Goal: Task Accomplishment & Management: Manage account settings

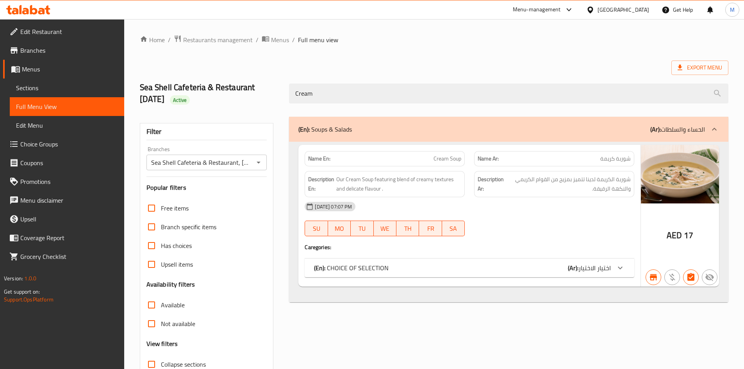
click at [366, 84] on input "Cream" at bounding box center [509, 94] width 440 height 20
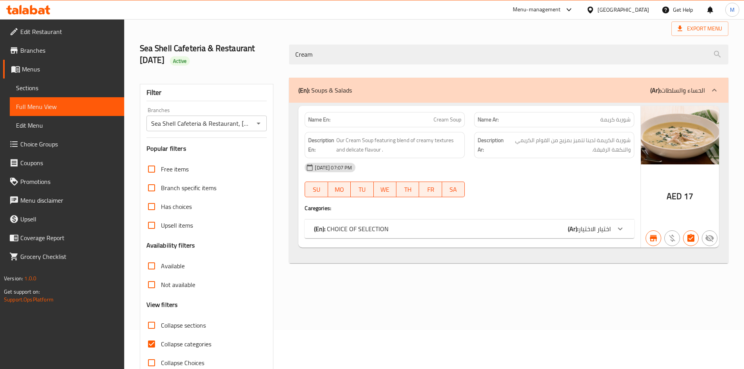
click at [366, 55] on input "Cream" at bounding box center [509, 55] width 440 height 20
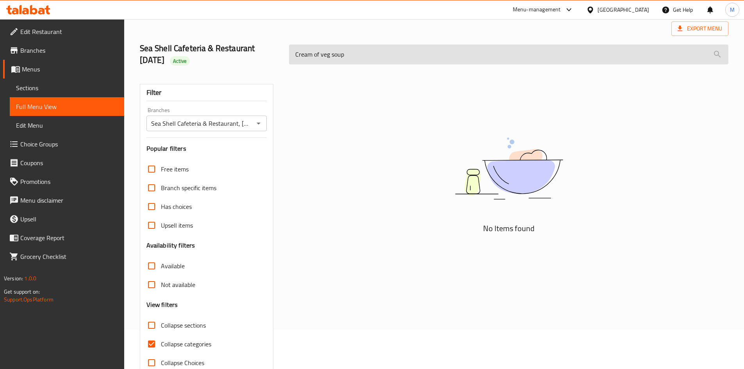
click at [400, 47] on input "Cream of veg soup" at bounding box center [509, 55] width 440 height 20
click at [400, 49] on input "Cream of veg soup" at bounding box center [509, 55] width 440 height 20
paste input "Mutton"
click at [399, 49] on input "Cream of veg Mutton soup" at bounding box center [509, 55] width 440 height 20
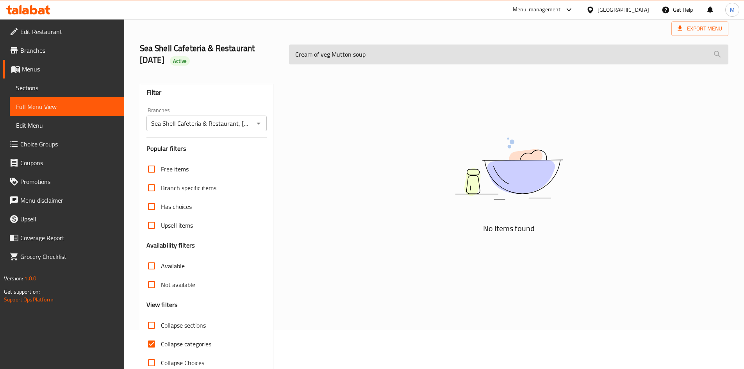
click at [399, 49] on input "Cream of veg Mutton soup" at bounding box center [509, 55] width 440 height 20
paste input "search"
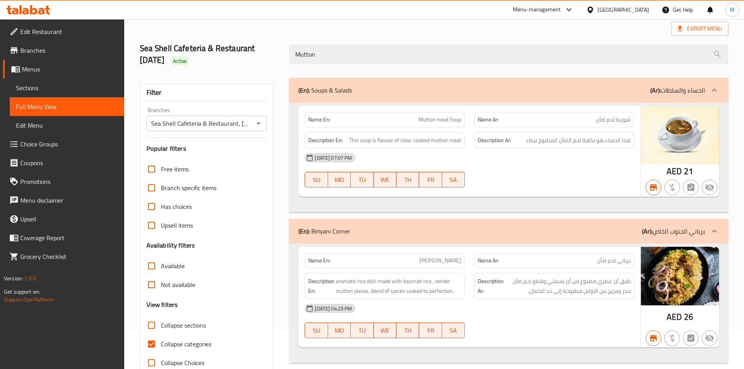
type input "Mutton"
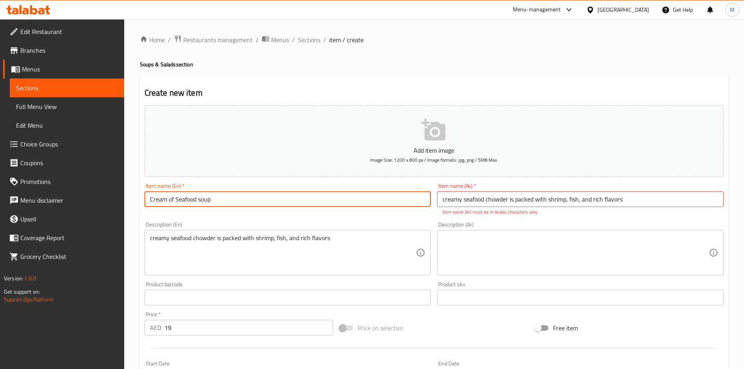
scroll to position [39, 0]
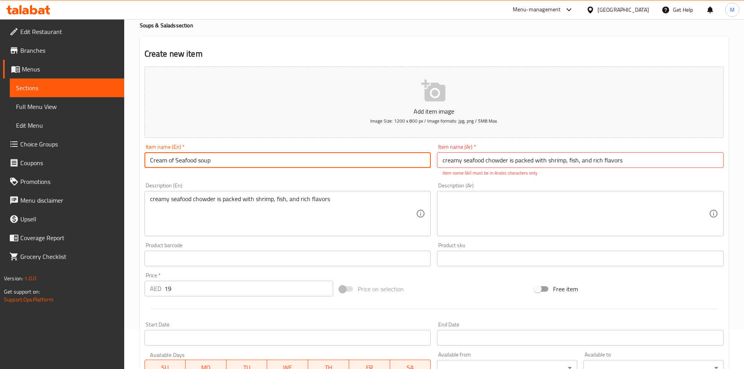
click at [301, 156] on input "Cream of Seafood soup" at bounding box center [288, 160] width 287 height 16
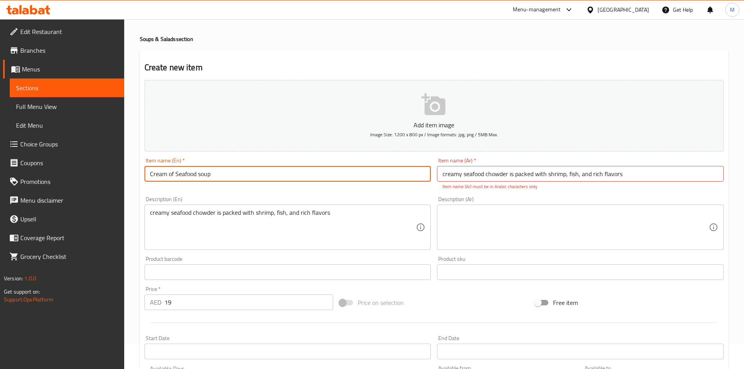
scroll to position [78, 0]
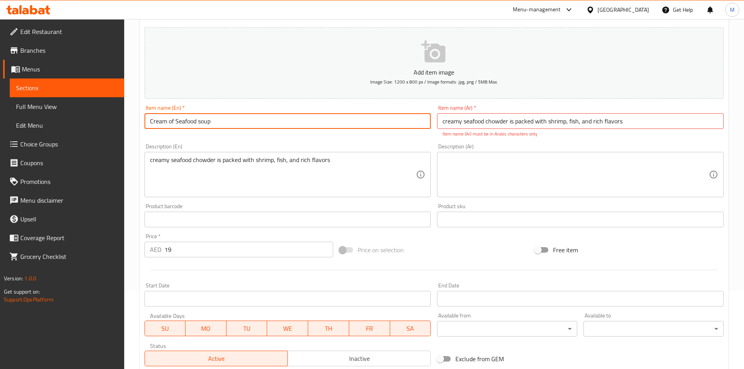
click at [258, 121] on input "Cream of Seafood soup" at bounding box center [288, 121] width 287 height 16
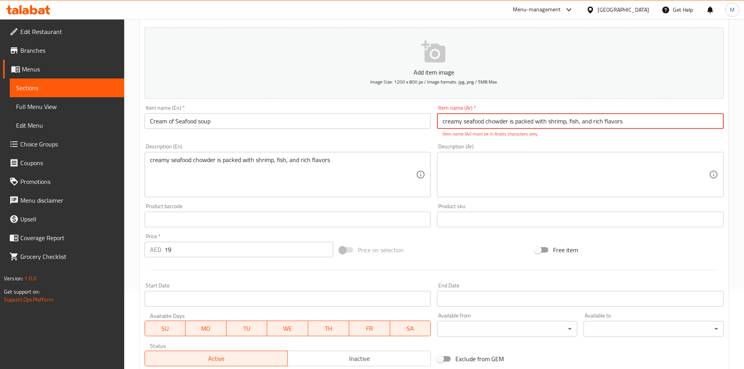
click at [519, 126] on input "creamy seafood chowder is packed with shrimp, fish, and rich flavors" at bounding box center [580, 121] width 287 height 16
paste input "شوربة كريمة المأكولات البحرية"
type input "شوربة كريمة المأكولات البحرية"
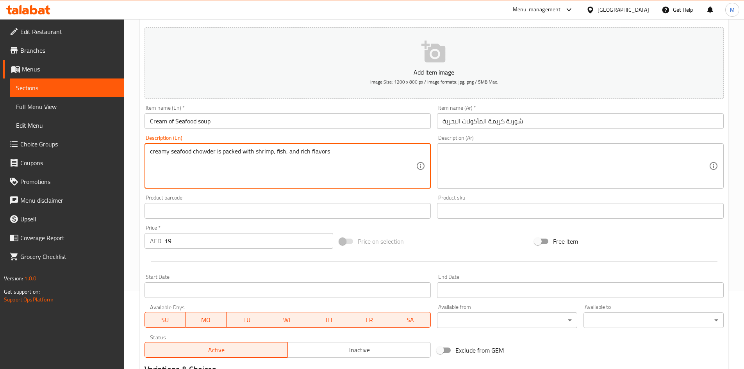
click at [306, 159] on textarea "creamy seafood chowder is packed with shrimp, fish, and rich flavors" at bounding box center [283, 166] width 267 height 37
click at [307, 159] on textarea "creamy seafood chowder is packed with shrimp, fish, and rich flavors" at bounding box center [283, 166] width 267 height 37
click at [512, 164] on textarea at bounding box center [576, 166] width 267 height 37
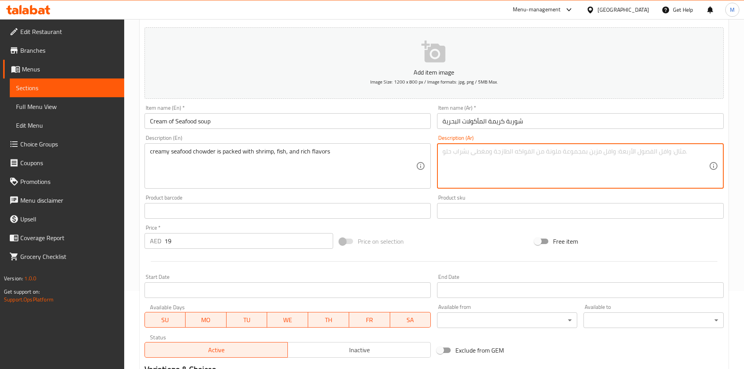
paste textarea "حساء المأكولات البحرية الكريمي مليء بالروبيان والأسماك والنكهات الغنية"
type textarea "حساء المأكولات البحرية الكريمي مليء بالروبيان والأسماك والنكهات الغنية"
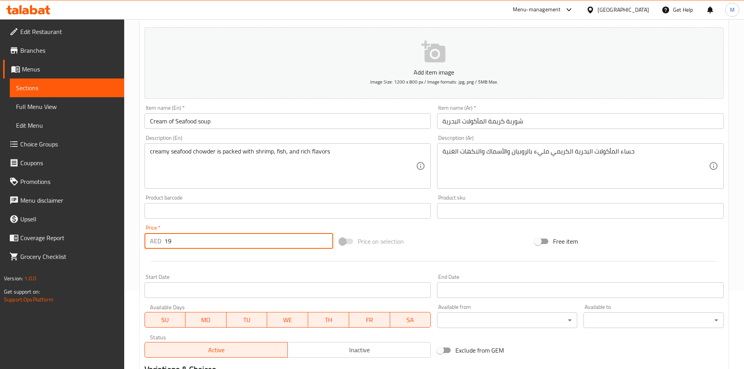
click at [213, 244] on input "19" at bounding box center [249, 241] width 169 height 16
click at [232, 281] on div "Start Date Start Date" at bounding box center [288, 286] width 287 height 24
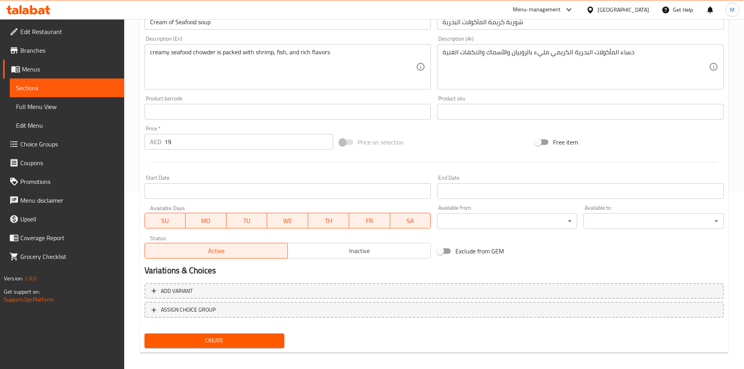
scroll to position [183, 0]
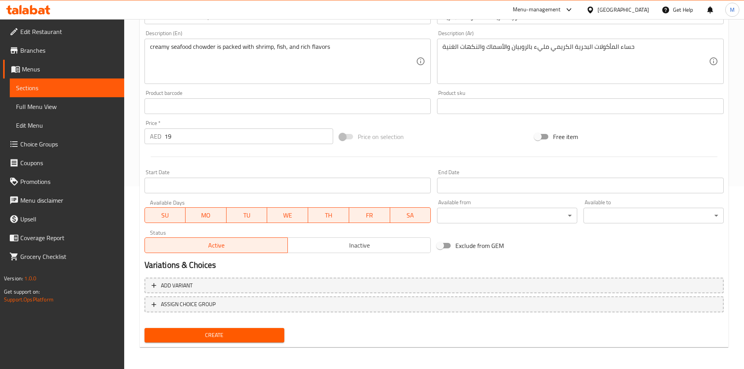
click at [195, 333] on span "Create" at bounding box center [215, 336] width 128 height 10
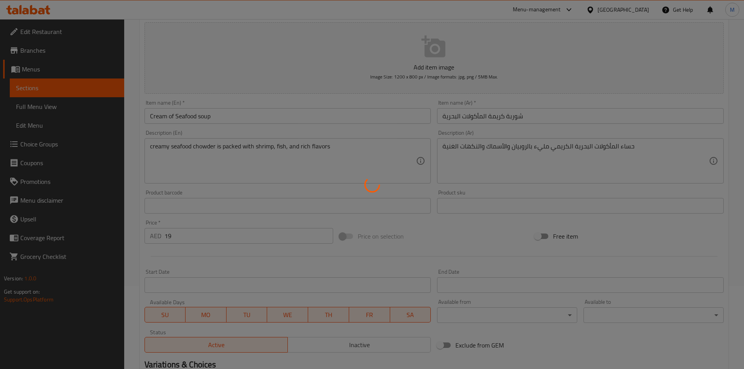
scroll to position [0, 0]
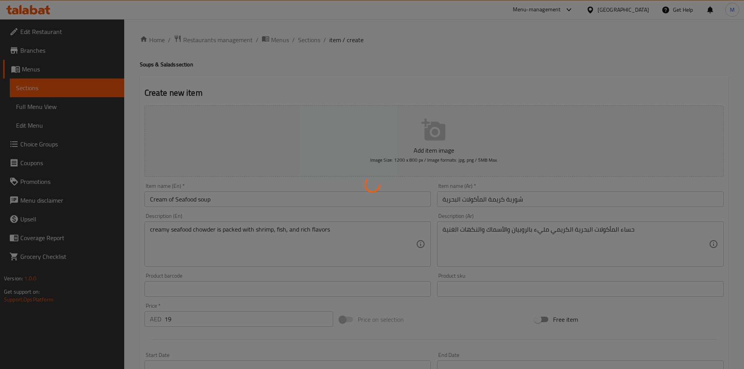
type input "0"
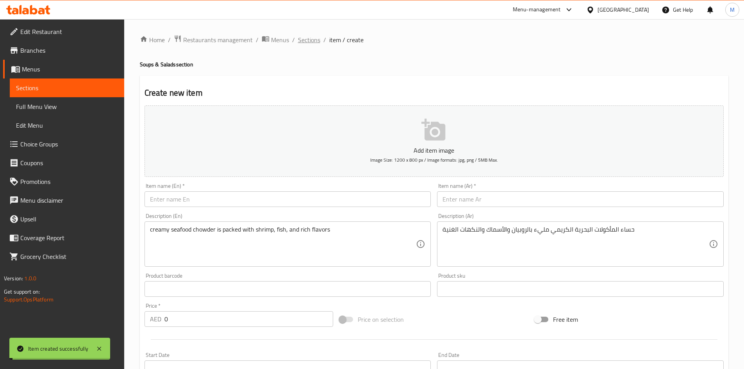
click at [311, 39] on span "Sections" at bounding box center [309, 39] width 22 height 9
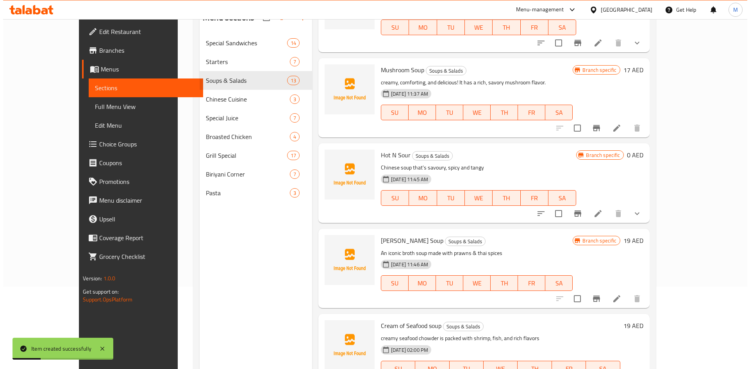
scroll to position [109, 0]
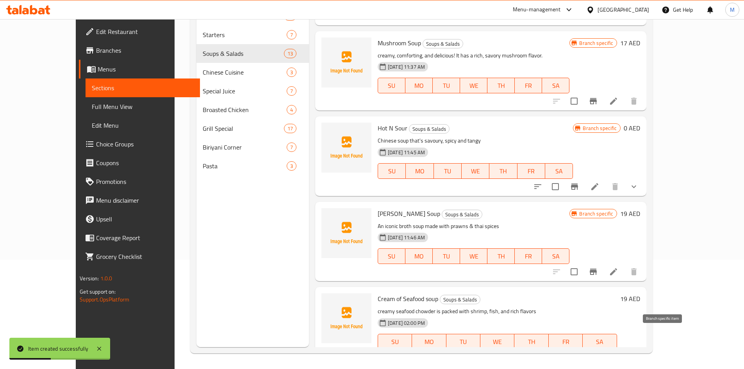
click at [597, 354] on icon "Branch-specific-item" at bounding box center [593, 357] width 7 height 6
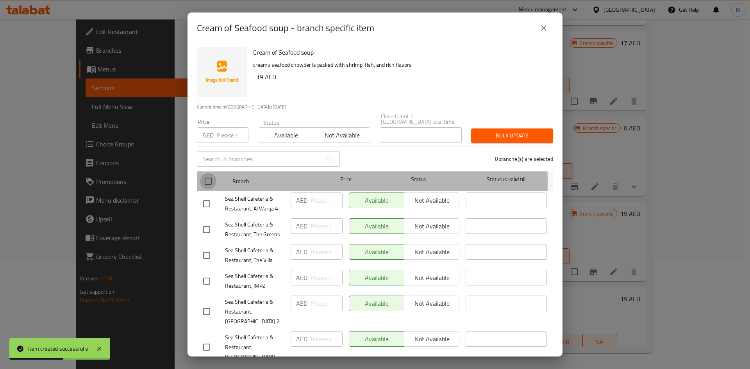
drag, startPoint x: 211, startPoint y: 181, endPoint x: 224, endPoint y: 168, distance: 19.3
click at [210, 181] on input "checkbox" at bounding box center [208, 181] width 16 height 16
checkbox input "true"
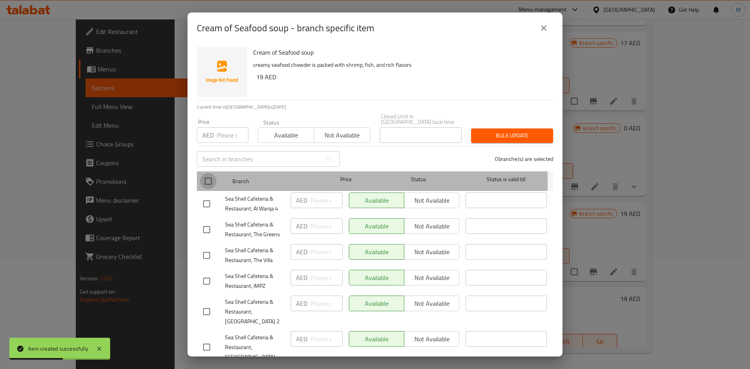
checkbox input "true"
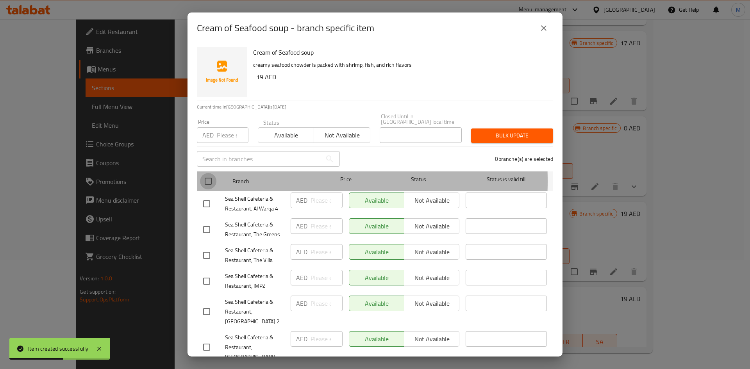
checkbox input "true"
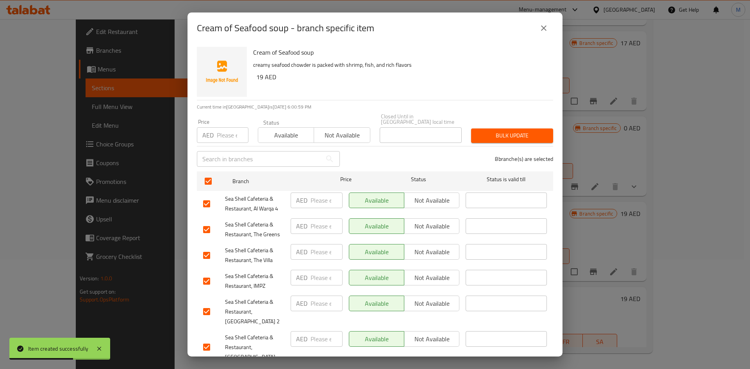
click at [345, 132] on span "Not available" at bounding box center [342, 135] width 50 height 11
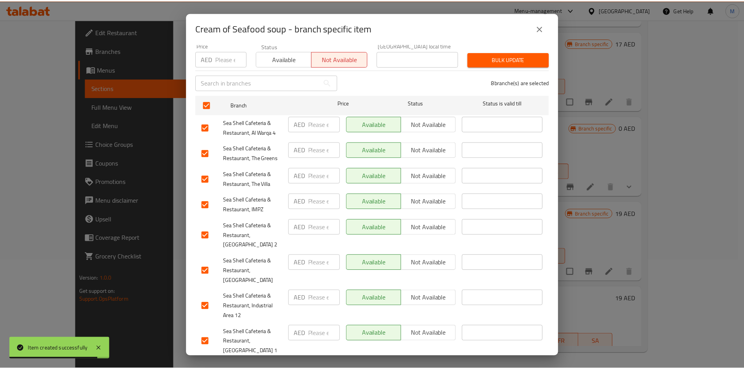
scroll to position [81, 0]
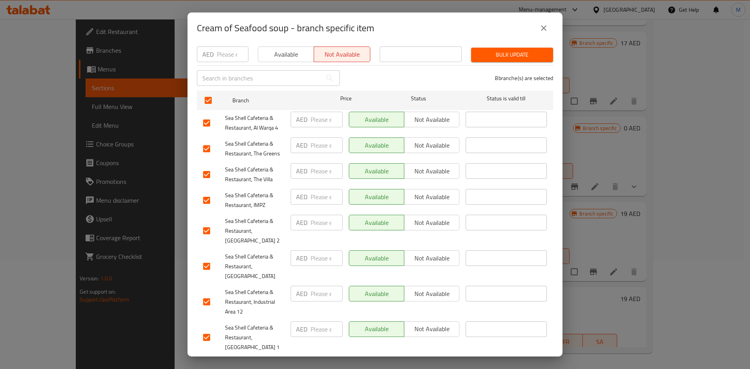
click at [208, 260] on input "checkbox" at bounding box center [207, 266] width 16 height 16
checkbox input "false"
click at [515, 51] on span "Bulk update" at bounding box center [513, 55] width 70 height 10
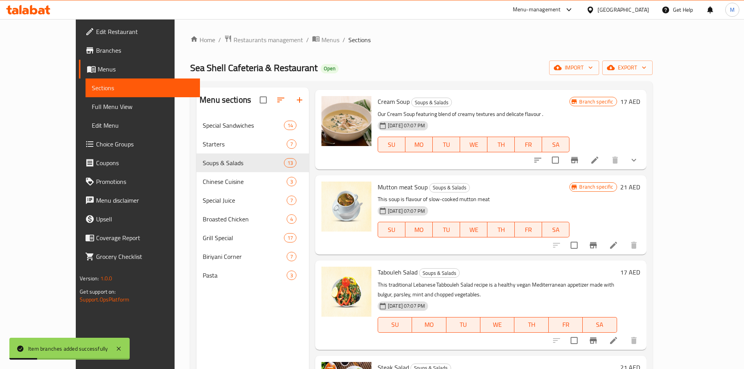
scroll to position [0, 0]
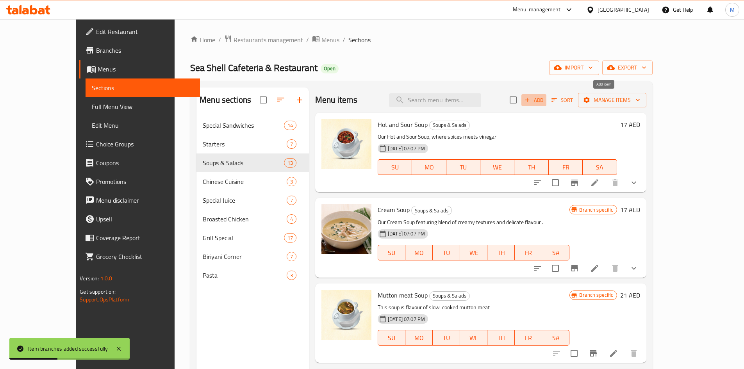
click at [545, 99] on span "Add" at bounding box center [534, 100] width 21 height 9
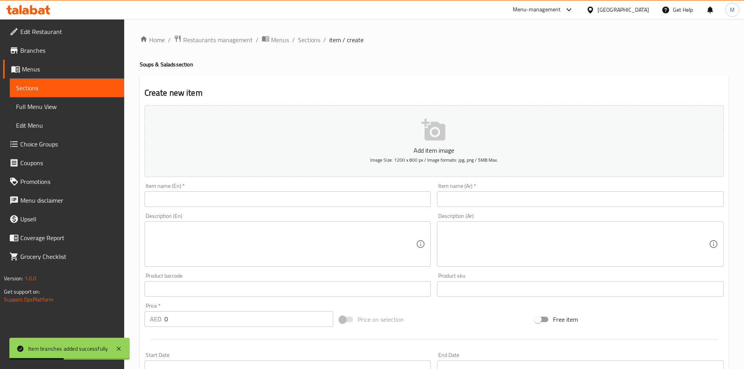
click at [308, 188] on div "Item name (En)   * Item name (En) *" at bounding box center [288, 195] width 287 height 24
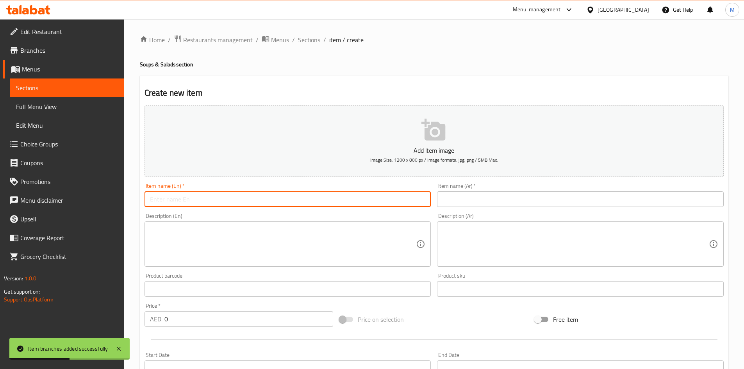
click at [288, 196] on input "text" at bounding box center [288, 199] width 287 height 16
paste input "Cream of veg soup"
type input "Cream of veg soup"
click at [547, 195] on input "text" at bounding box center [580, 199] width 287 height 16
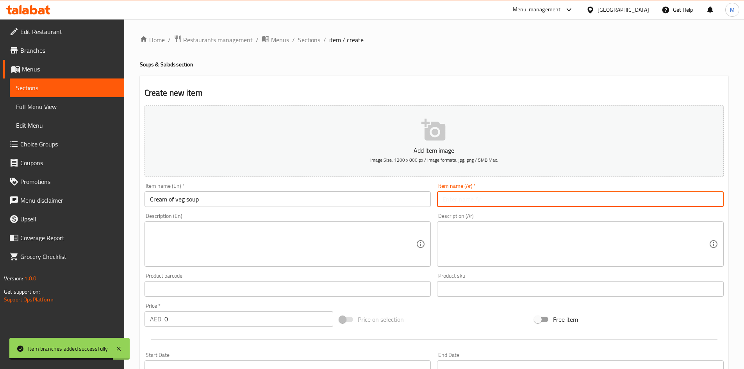
paste input "شوربة كريمة الخضار"
type input "شوربة كريمة الخضار"
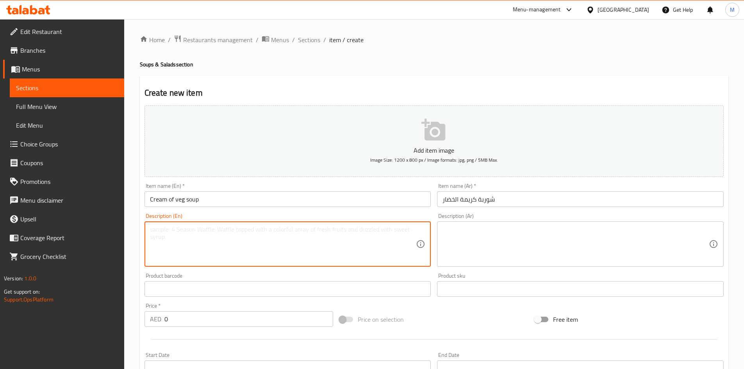
click at [286, 240] on textarea at bounding box center [283, 244] width 267 height 37
paste textarea "velvety and full of rich flavor with the addition of delicious Herbes"
type textarea "velvety and full of rich flavor with the addition of delicious Herbes"
click at [499, 240] on textarea at bounding box center [576, 244] width 267 height 37
paste textarea "مخملي ومليء بالنكهة الغنية مع إضافة الأعشاب اللذيذة"
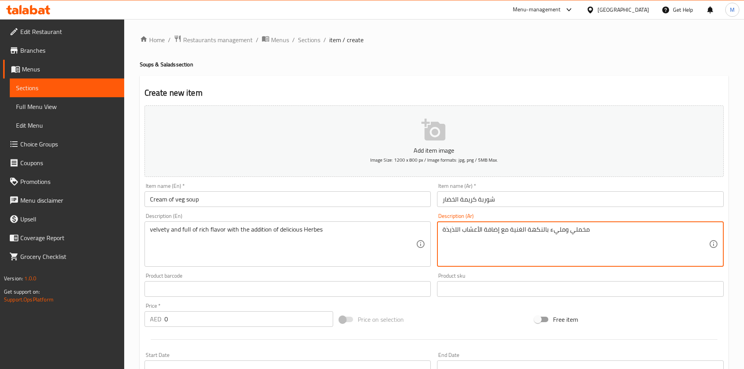
type textarea "مخملي ومليء بالنكهة الغنية مع إضافة الأعشاب اللذيذة"
click at [238, 312] on input "0" at bounding box center [249, 319] width 169 height 16
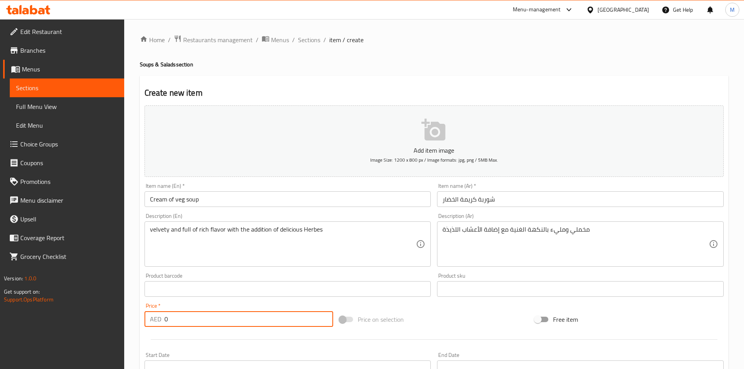
click at [238, 312] on input "0" at bounding box center [249, 319] width 169 height 16
paste input "18"
type input "18"
click at [237, 302] on div "Price   * AED 18 Price *" at bounding box center [238, 315] width 195 height 30
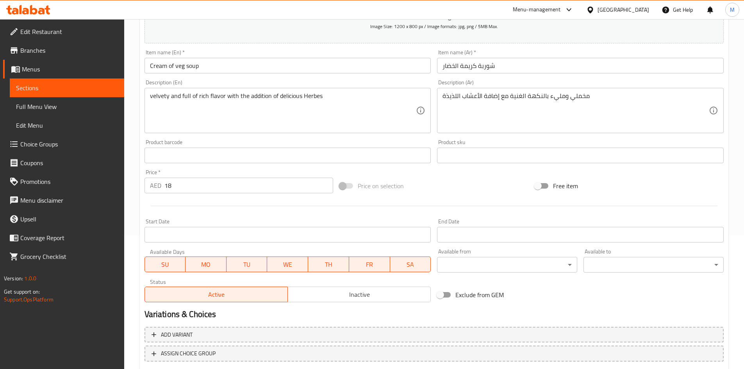
scroll to position [183, 0]
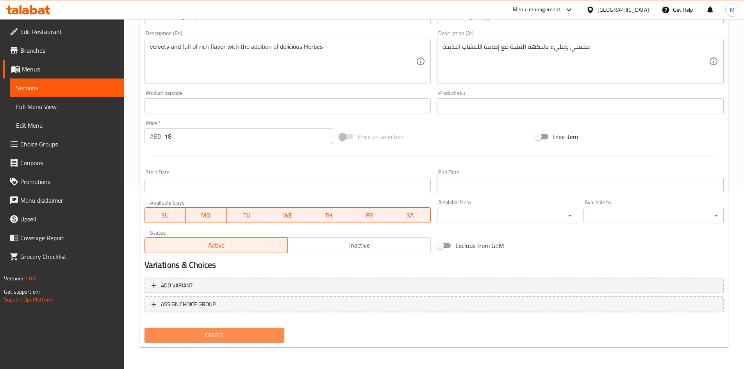
click at [253, 337] on span "Create" at bounding box center [215, 336] width 128 height 10
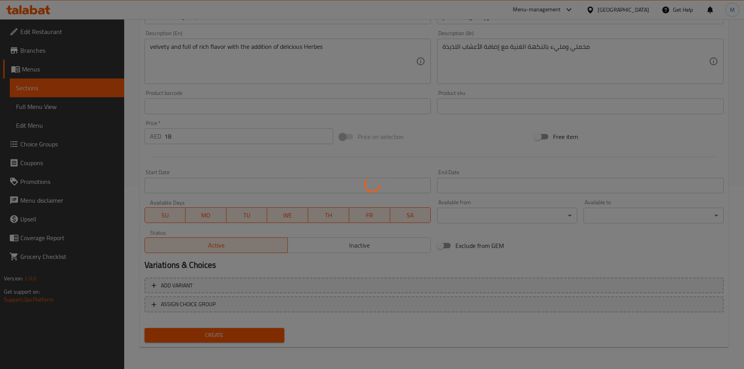
type input "0"
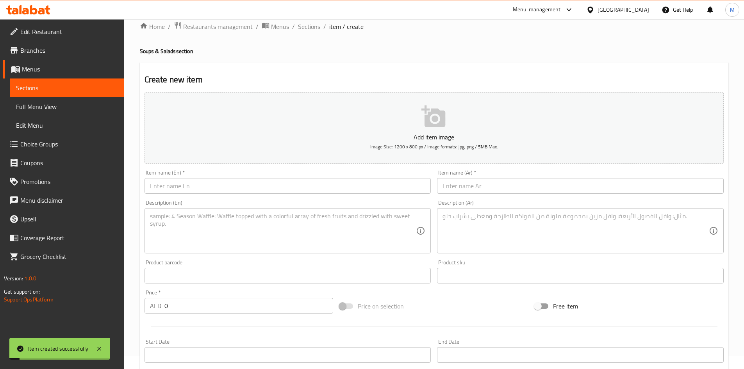
scroll to position [0, 0]
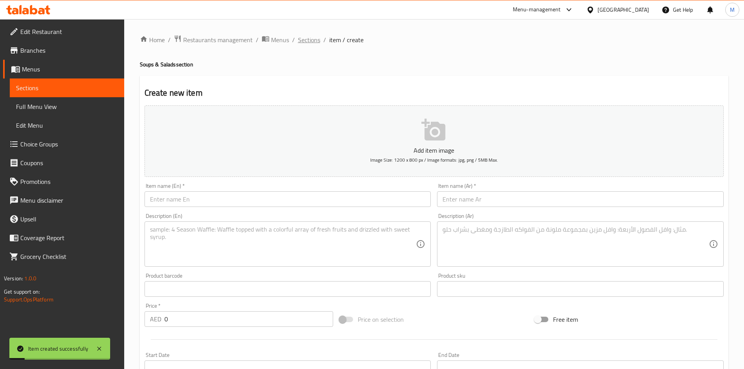
click at [316, 35] on span "Sections" at bounding box center [309, 39] width 22 height 9
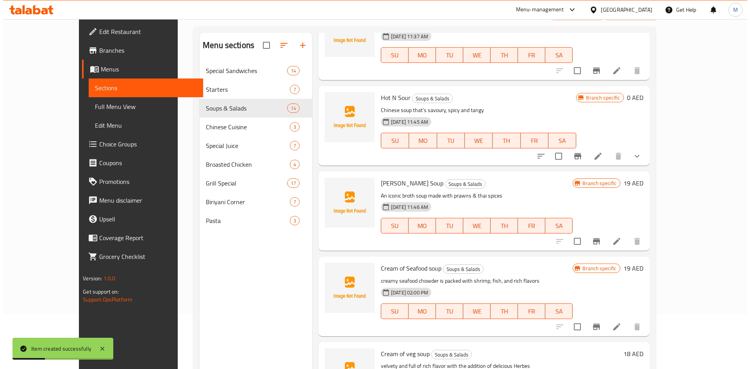
scroll to position [109, 0]
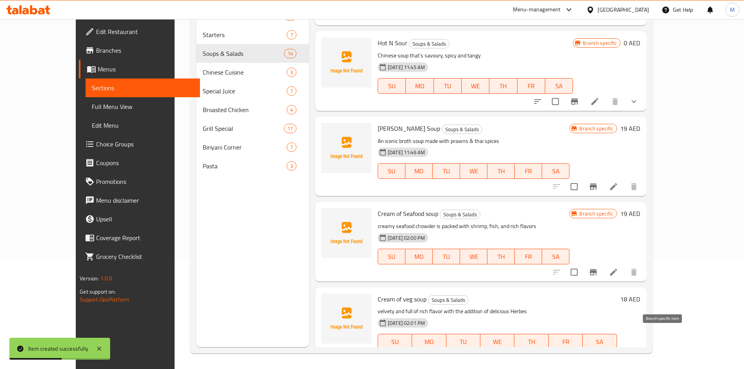
click at [597, 354] on icon "Branch-specific-item" at bounding box center [593, 357] width 7 height 6
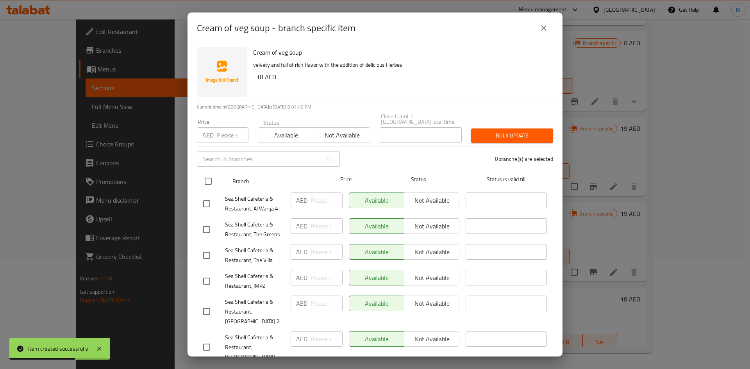
click at [211, 179] on input "checkbox" at bounding box center [208, 181] width 16 height 16
checkbox input "true"
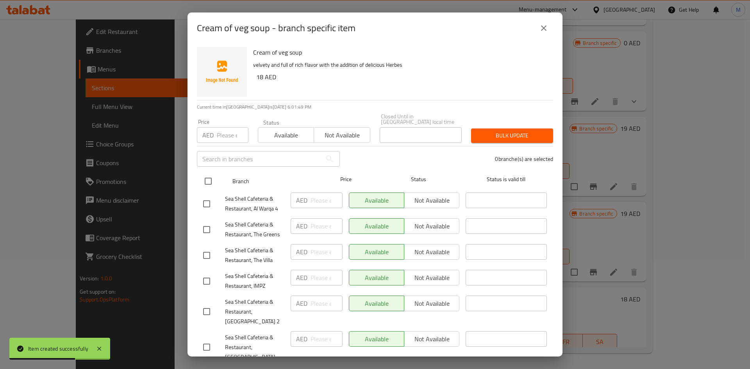
checkbox input "true"
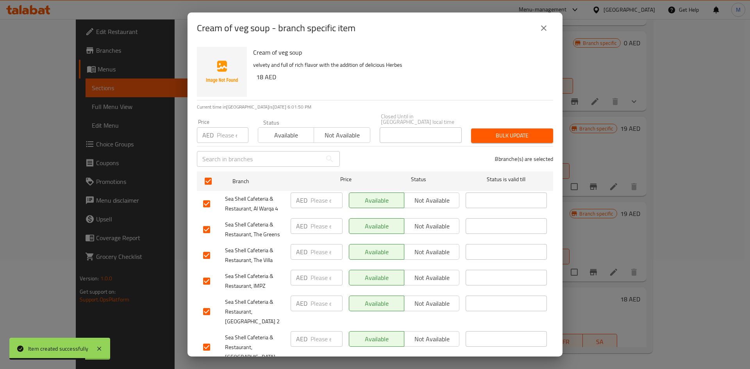
click at [356, 131] on span "Not available" at bounding box center [342, 135] width 50 height 11
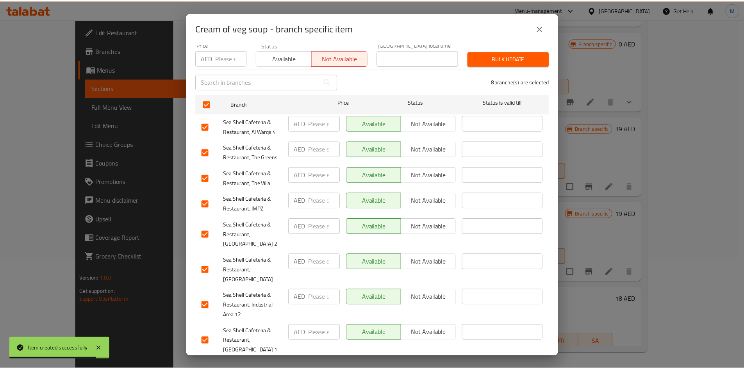
scroll to position [81, 0]
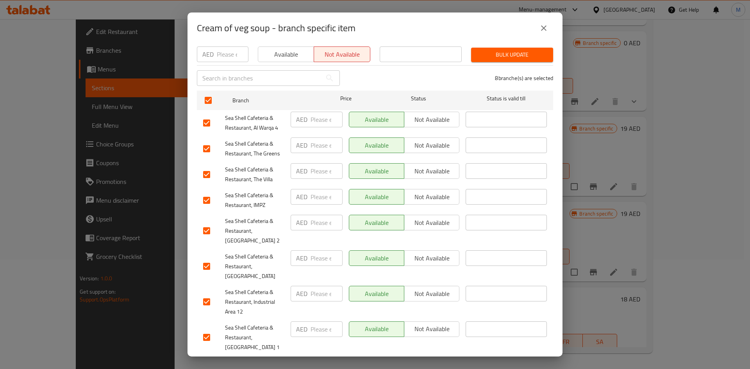
drag, startPoint x: 206, startPoint y: 259, endPoint x: 407, endPoint y: 168, distance: 220.9
click at [206, 259] on input "checkbox" at bounding box center [207, 266] width 16 height 16
checkbox input "false"
click at [520, 40] on div "Cream of veg soup - branch specific item" at bounding box center [375, 28] width 375 height 31
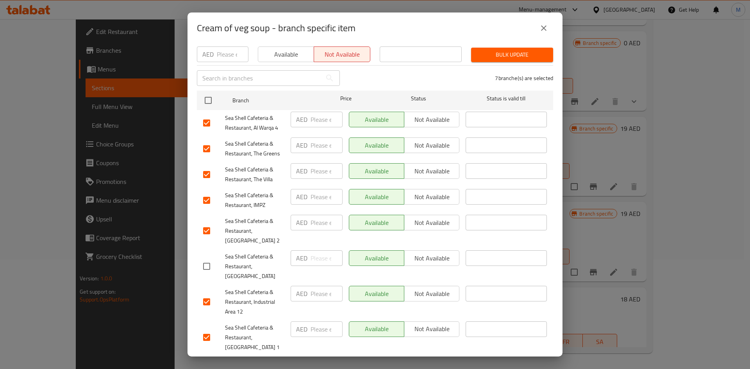
click at [519, 48] on button "Bulk update" at bounding box center [512, 55] width 82 height 14
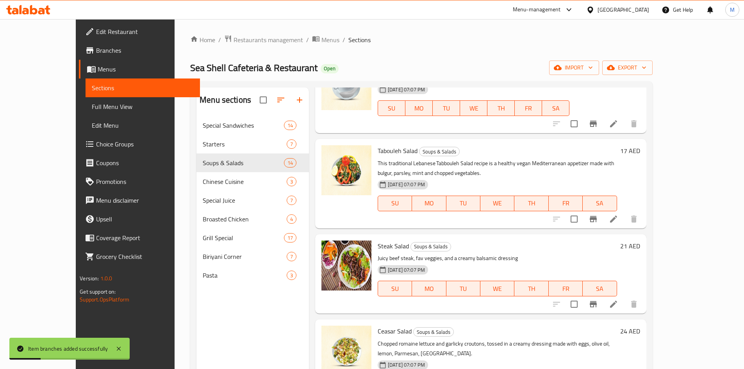
scroll to position [0, 0]
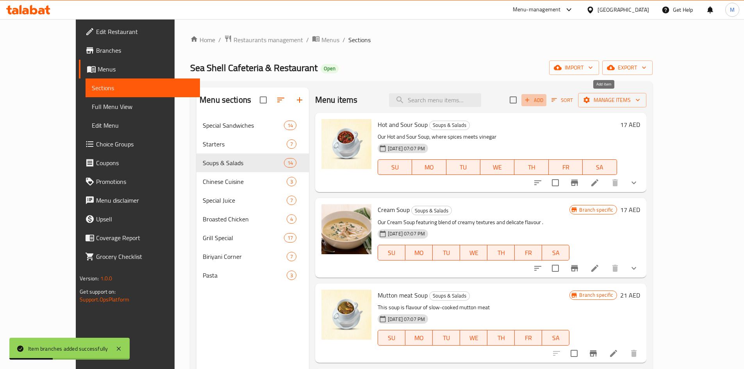
click at [531, 97] on icon "button" at bounding box center [527, 100] width 7 height 7
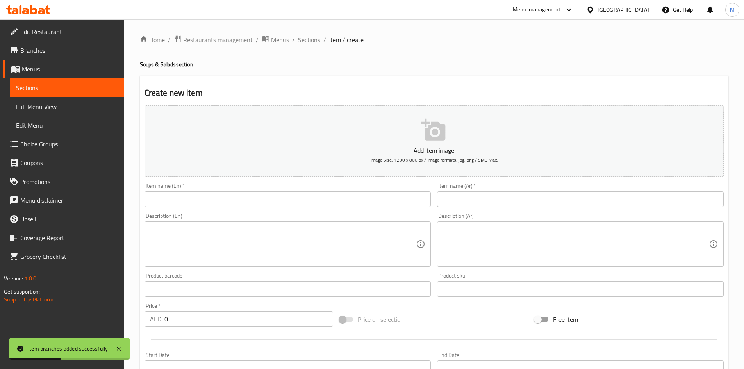
drag, startPoint x: 319, startPoint y: 178, endPoint x: 304, endPoint y: 197, distance: 24.8
click at [318, 179] on div "Add item image Image Size: 1200 x 800 px / Image formats: jpg, png / 5MB Max." at bounding box center [434, 141] width 586 height 78
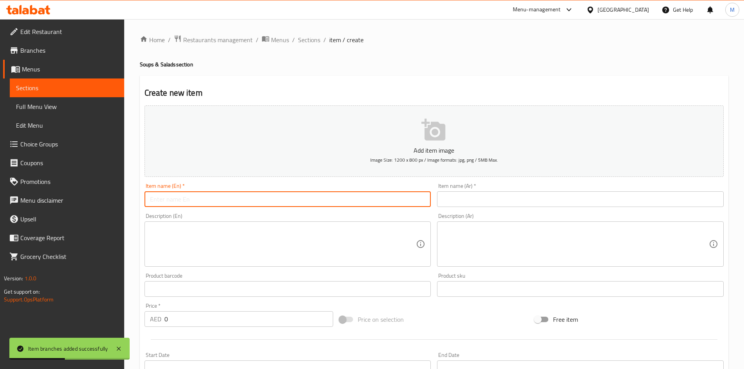
click at [304, 198] on input "text" at bounding box center [288, 199] width 287 height 16
paste input "Manchow chicken soup (chicken /veg)"
type input "Manchow chicken soup"
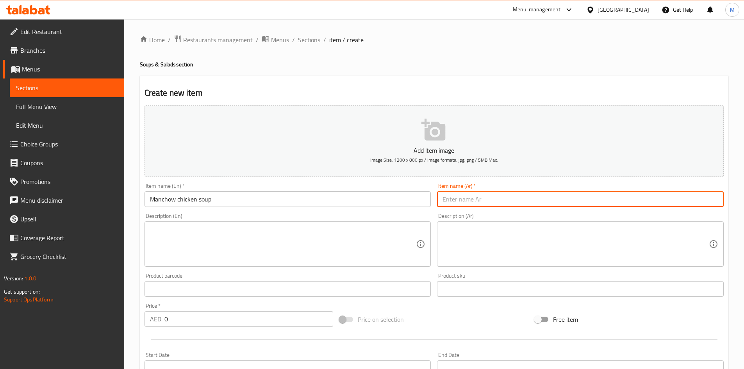
click at [515, 199] on input "text" at bounding box center [580, 199] width 287 height 16
paste input "شوربة دجاج مانشو (دجاج/خضار)"
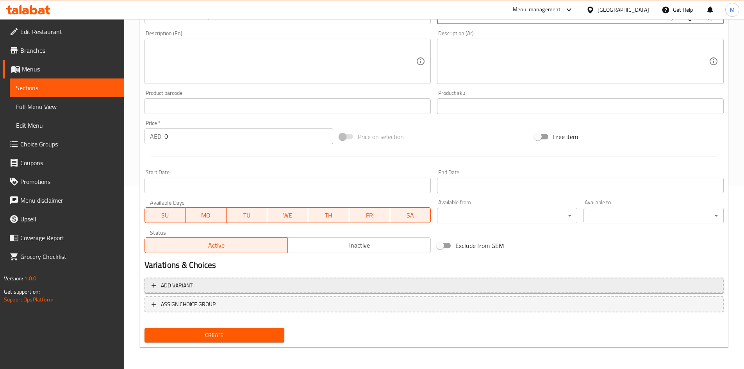
type input "شوربة دجاج مانشو"
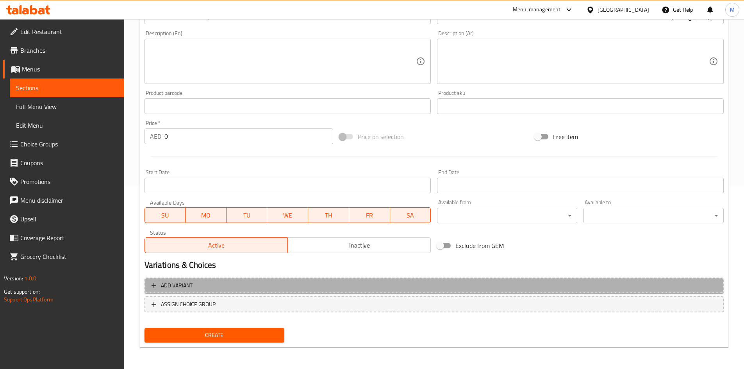
click at [272, 288] on span "Add variant" at bounding box center [434, 286] width 565 height 10
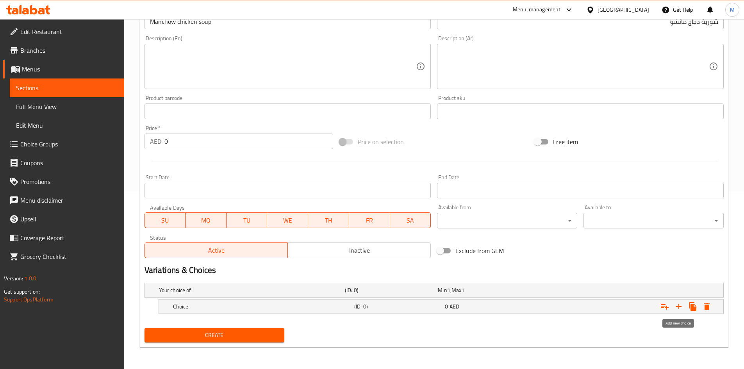
drag, startPoint x: 682, startPoint y: 307, endPoint x: 490, endPoint y: 316, distance: 191.3
click at [681, 307] on icon "Expand" at bounding box center [679, 306] width 9 height 9
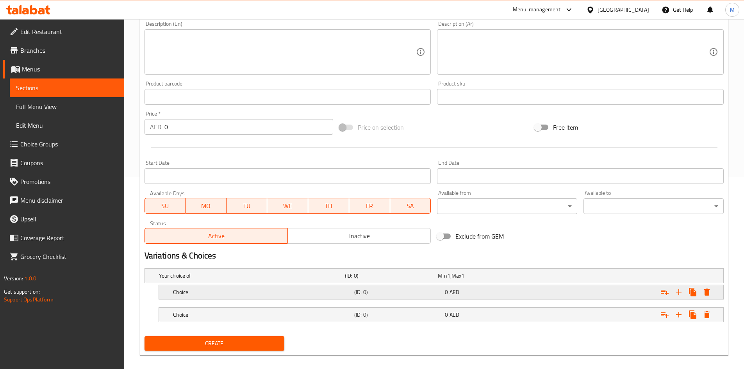
scroll to position [200, 0]
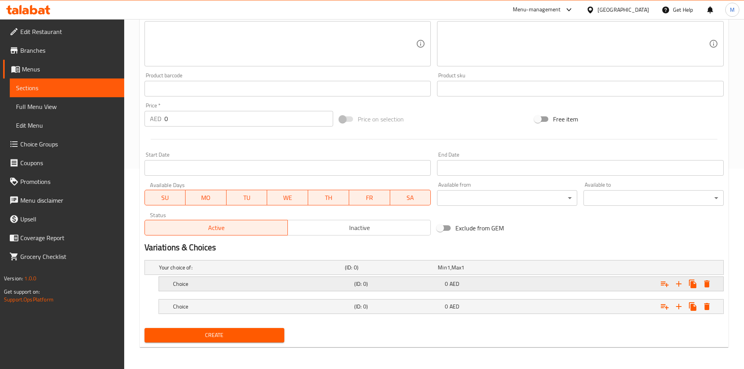
click at [260, 284] on h5 "Choice" at bounding box center [262, 284] width 178 height 8
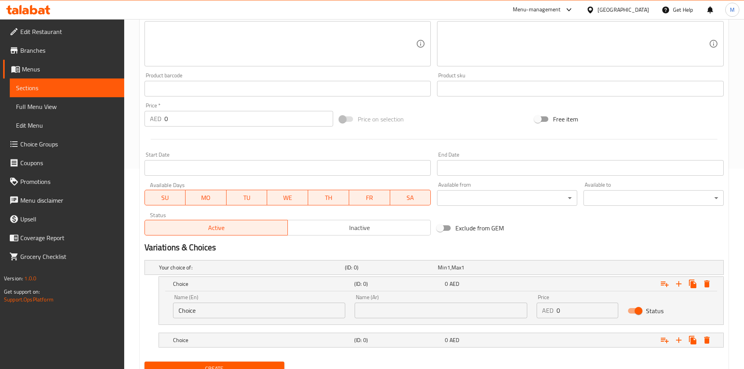
click at [216, 310] on input "Choice" at bounding box center [259, 311] width 173 height 16
click at [216, 310] on input "text" at bounding box center [259, 311] width 173 height 16
type input "Chicken"
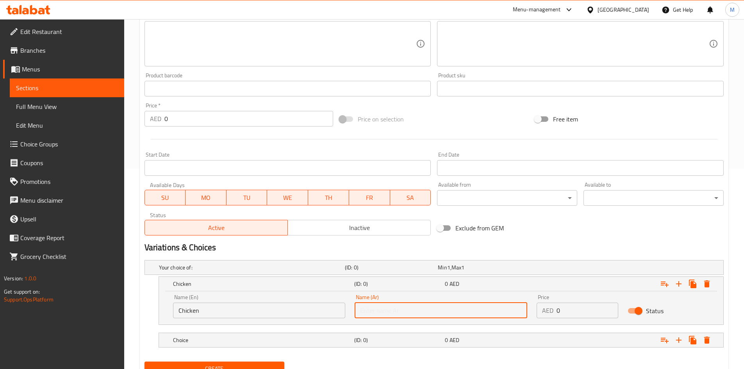
click at [446, 313] on input "text" at bounding box center [441, 311] width 173 height 16
type input "دجاج"
click at [564, 306] on input "0" at bounding box center [588, 311] width 62 height 16
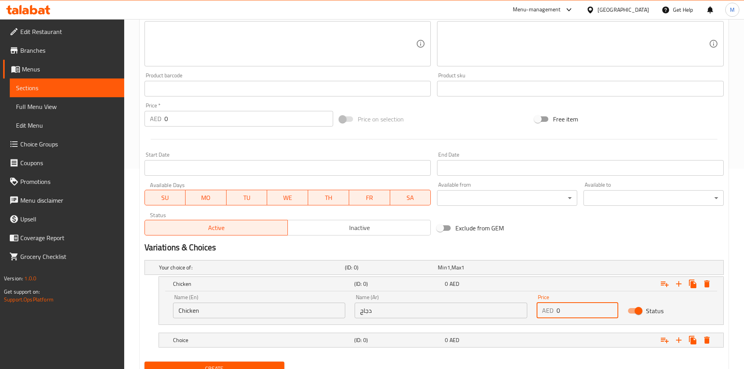
click at [564, 306] on input "0" at bounding box center [588, 311] width 62 height 16
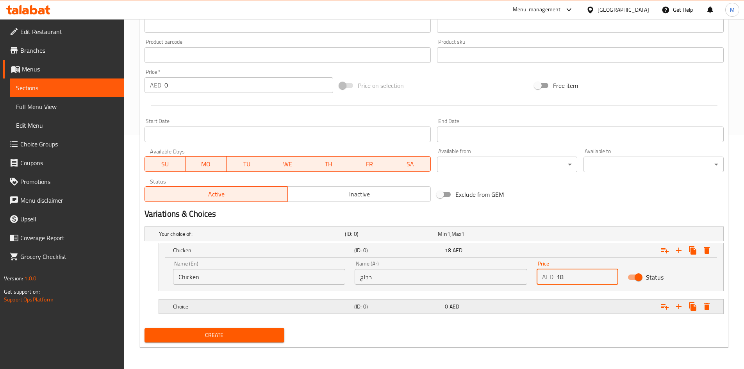
type input "18"
click at [220, 307] on h5 "Choice" at bounding box center [262, 307] width 178 height 8
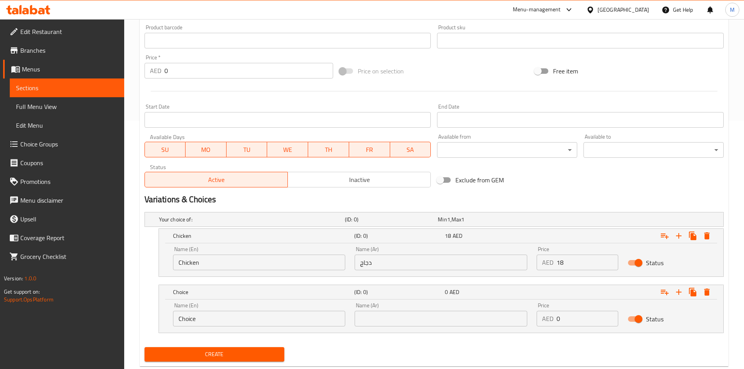
scroll to position [263, 0]
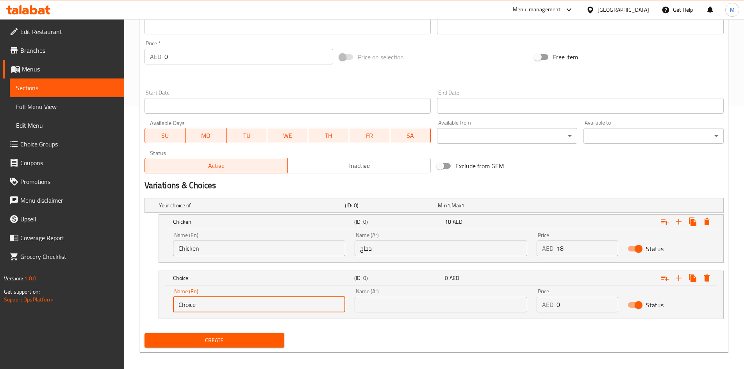
click at [220, 304] on input "Choice" at bounding box center [259, 305] width 173 height 16
click at [220, 304] on input "text" at bounding box center [259, 305] width 173 height 16
type input "Veg"
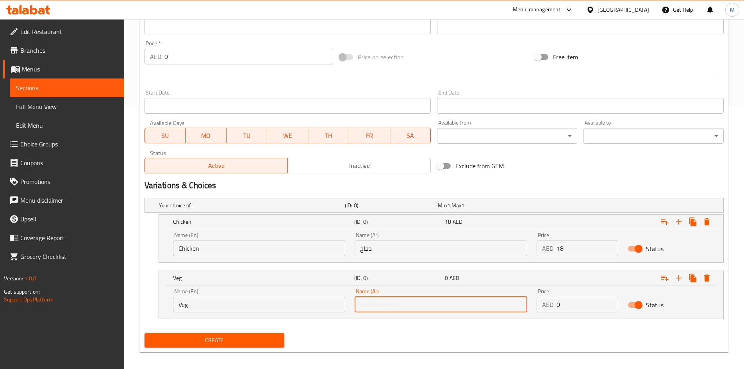
click at [384, 304] on input "text" at bounding box center [441, 305] width 173 height 16
type input "نباتي"
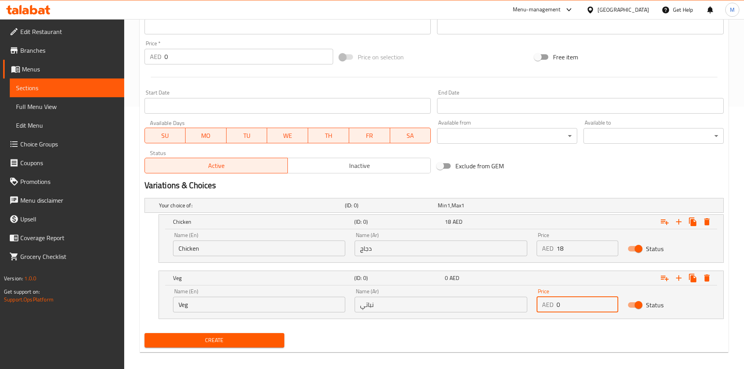
click at [562, 302] on input "0" at bounding box center [588, 305] width 62 height 16
type input "17"
click at [277, 347] on button "Create" at bounding box center [215, 340] width 140 height 14
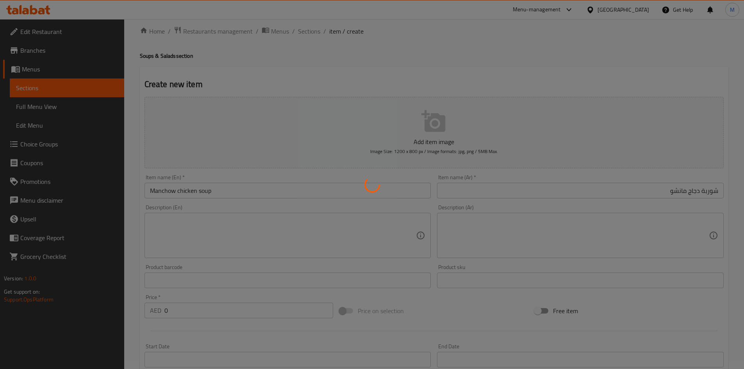
scroll to position [0, 0]
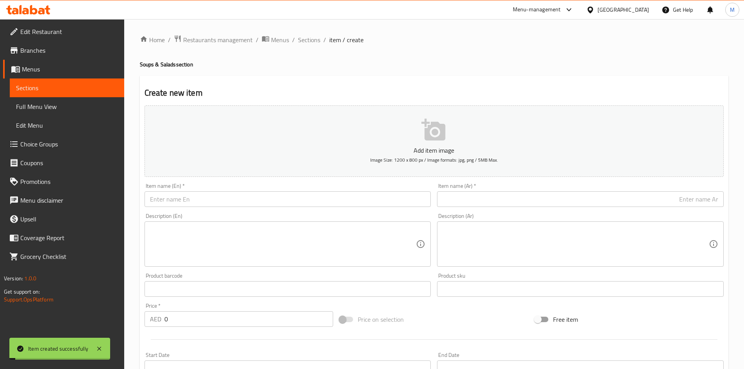
click at [245, 206] on input "text" at bounding box center [288, 199] width 287 height 16
paste input "Mutton soup"
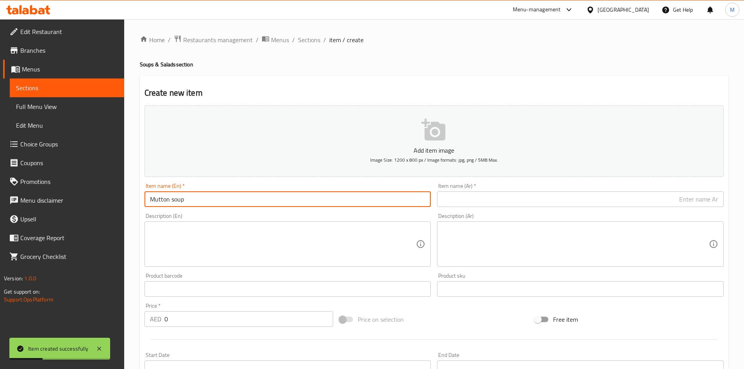
type input "Mutton soup"
click at [310, 39] on span "Sections" at bounding box center [309, 39] width 22 height 9
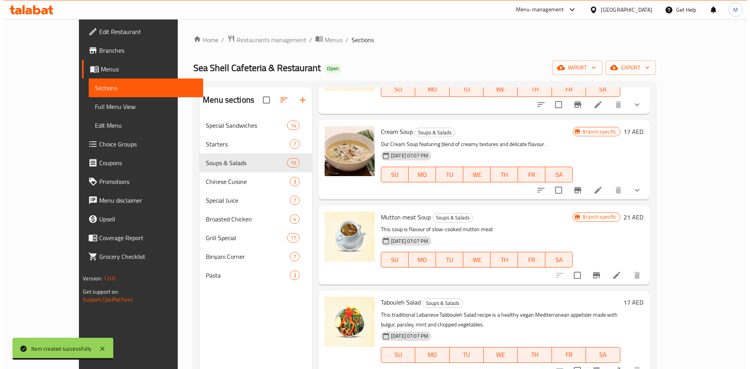
scroll to position [117, 0]
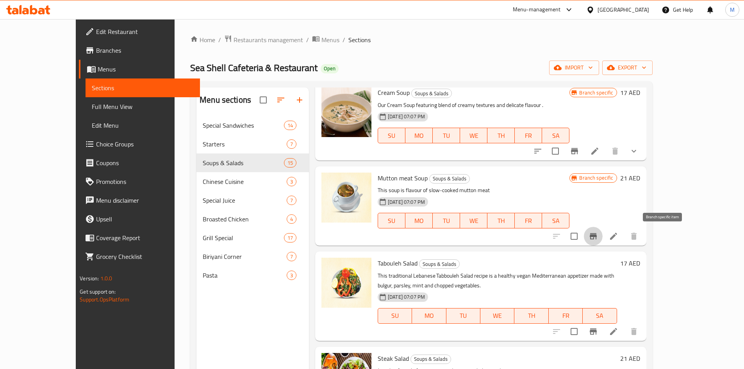
click at [597, 237] on icon "Branch-specific-item" at bounding box center [593, 236] width 7 height 6
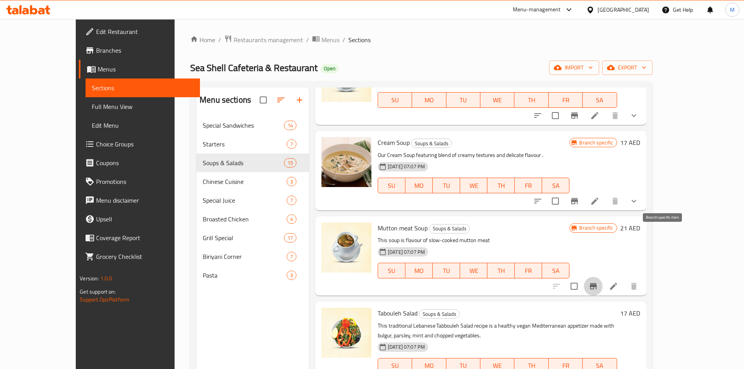
scroll to position [0, 0]
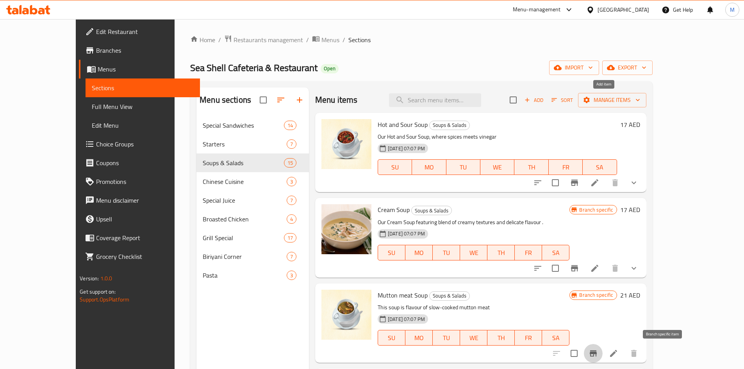
click at [545, 100] on span "Add" at bounding box center [534, 100] width 21 height 9
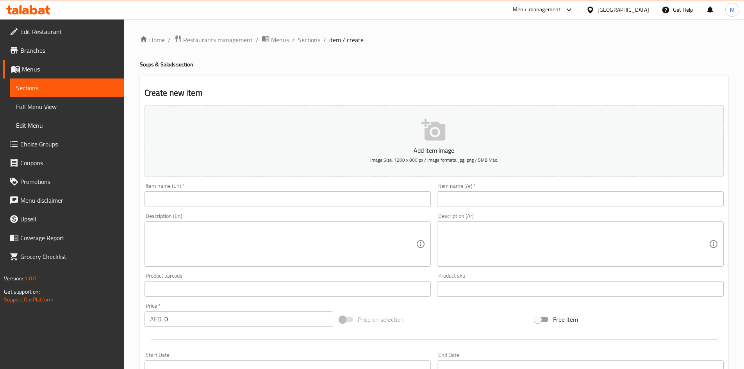
click at [250, 195] on input "text" at bounding box center [288, 199] width 287 height 16
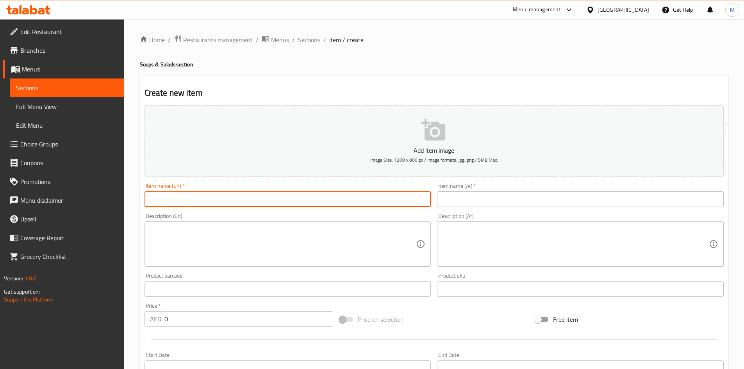
paste input "19"
click at [250, 195] on input "19" at bounding box center [288, 199] width 287 height 16
paste input "Mutton soup"
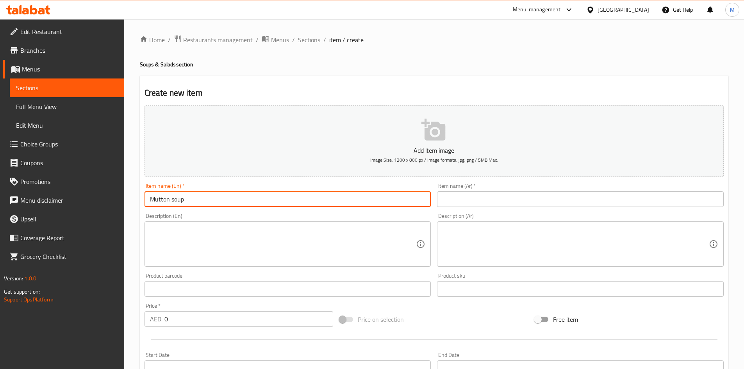
type input "Mutton soup"
click at [481, 208] on div "Item name (Ar)   * Item name (Ar) *" at bounding box center [580, 195] width 293 height 30
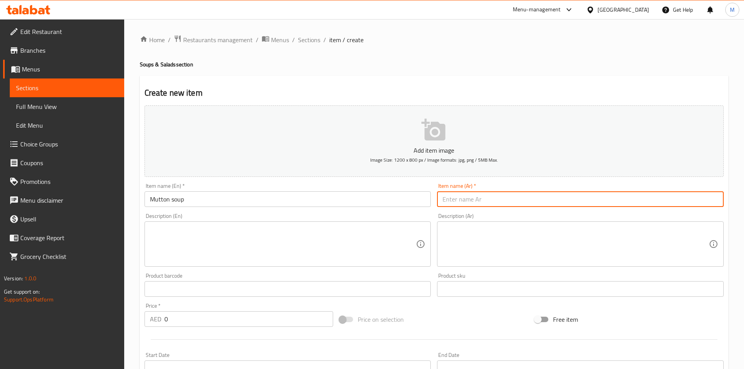
click at [480, 205] on input "text" at bounding box center [580, 199] width 287 height 16
paste input "شوربة لحم الضأن"
type input "شوربة لحم الضأن"
click at [238, 249] on textarea at bounding box center [283, 244] width 267 height 37
paste textarea "mutton broth soup has warm aromatic spices like ginger, black peppercorn, coria…"
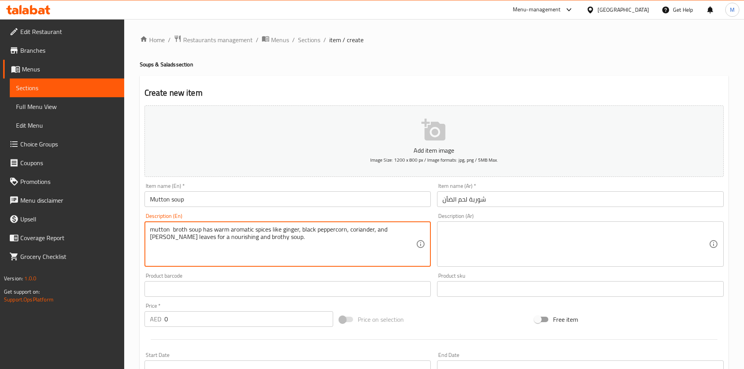
type textarea "mutton broth soup has warm aromatic spices like ginger, black peppercorn, coria…"
click at [496, 246] on textarea at bounding box center [576, 244] width 267 height 37
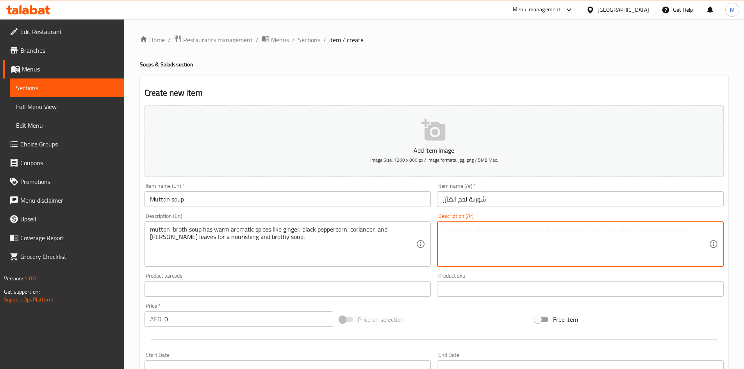
paste textarea "يحتوي حساء مرق لحم الضأن على توابل عطرية دافئة مثل الزنجبيل والفلفل الأسود والك…"
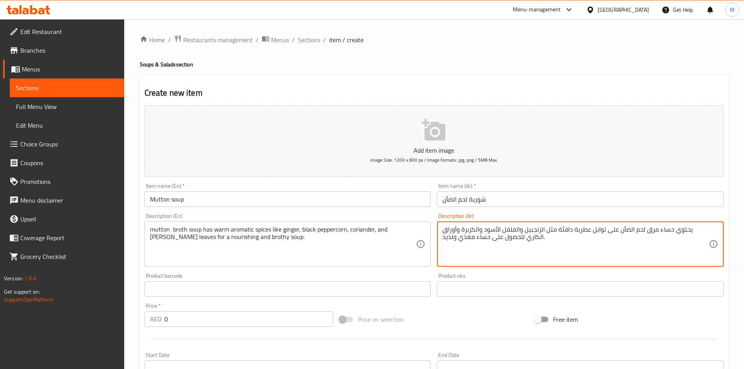
type textarea "يحتوي حساء مرق لحم الضأن على توابل عطرية دافئة مثل الزنجبيل والفلفل الأسود والك…"
click at [220, 314] on input "0" at bounding box center [249, 319] width 169 height 16
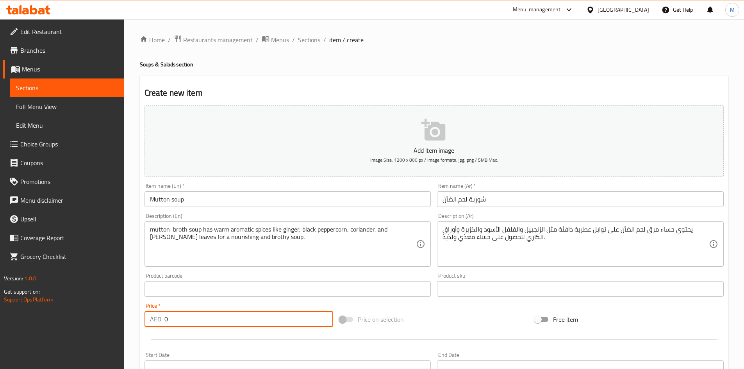
click at [220, 314] on input "0" at bounding box center [249, 319] width 169 height 16
paste input "19"
type input "19"
click at [220, 307] on div "Price   * AED 19 Price *" at bounding box center [239, 315] width 189 height 24
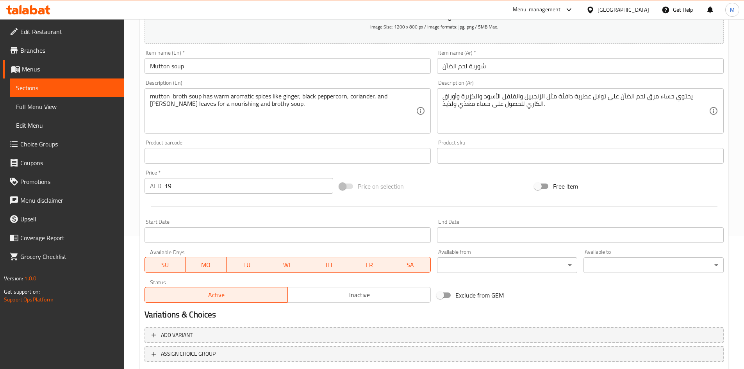
scroll to position [183, 0]
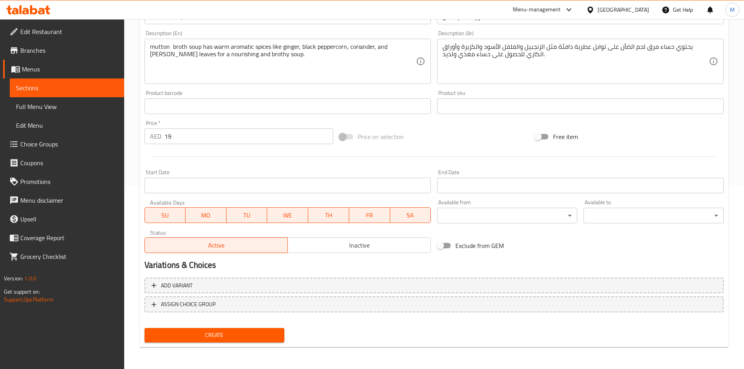
click at [220, 336] on span "Create" at bounding box center [215, 336] width 128 height 10
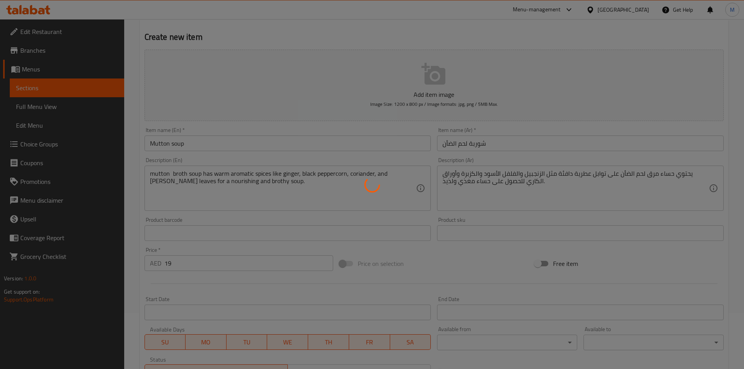
type input "0"
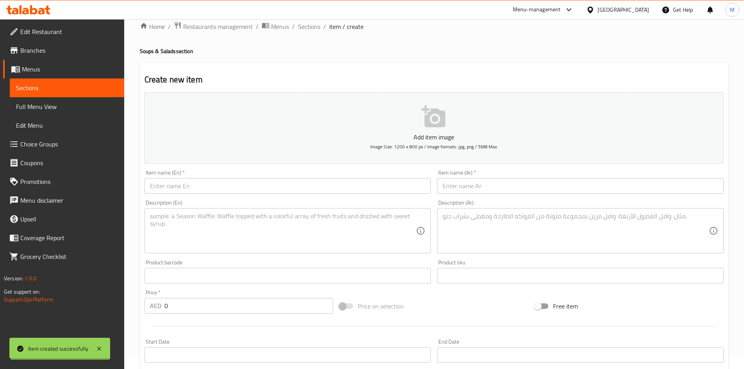
scroll to position [0, 0]
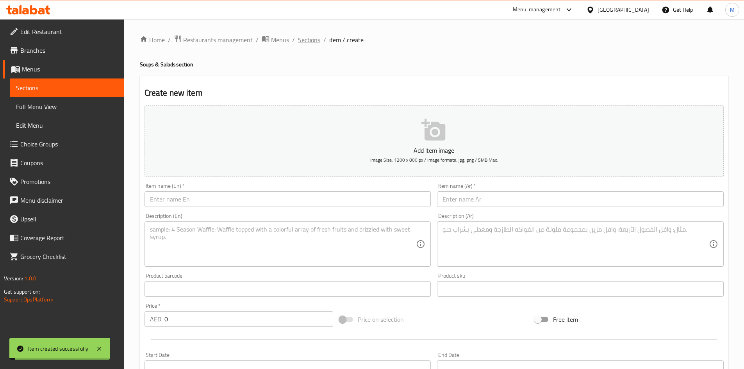
click at [302, 44] on span "Sections" at bounding box center [309, 39] width 22 height 9
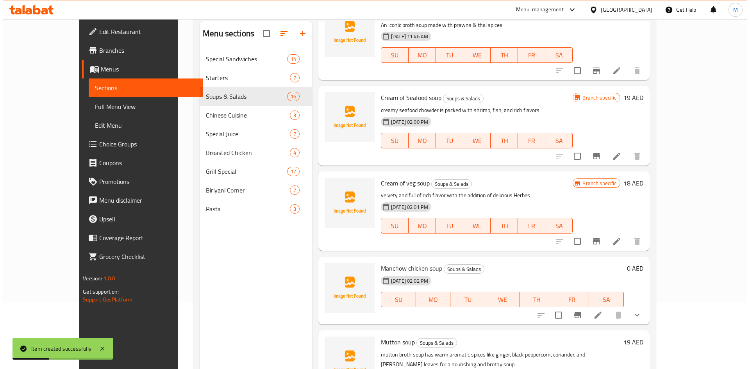
scroll to position [109, 0]
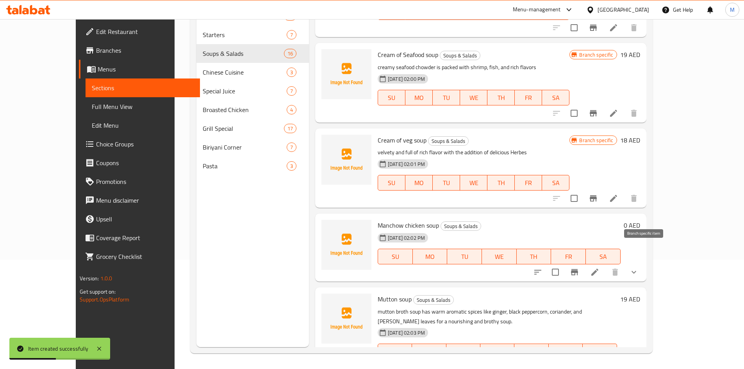
click at [578, 269] on icon "Branch-specific-item" at bounding box center [574, 272] width 7 height 6
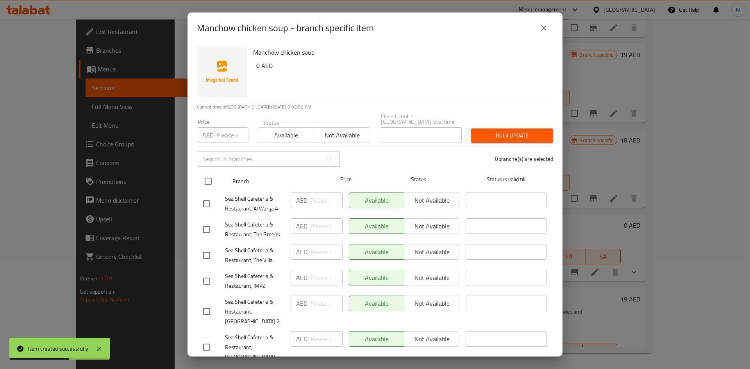
click at [206, 181] on input "checkbox" at bounding box center [208, 181] width 16 height 16
checkbox input "true"
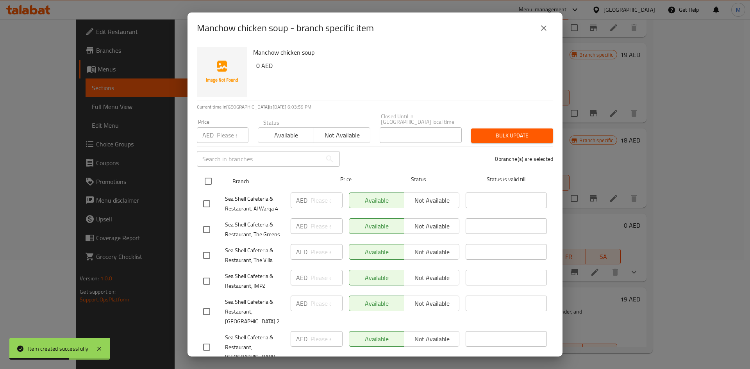
checkbox input "true"
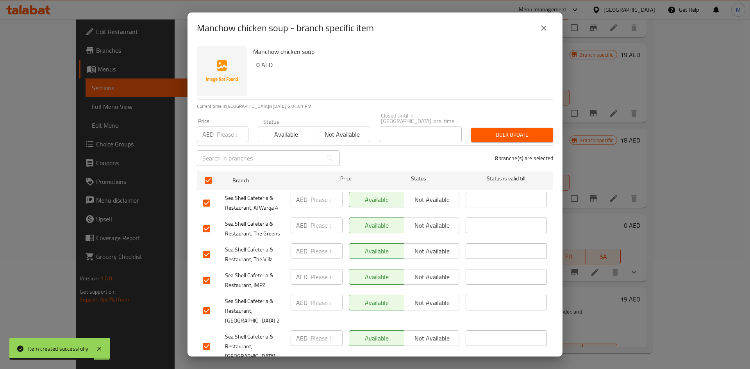
scroll to position [0, 0]
click at [343, 135] on span "Not available" at bounding box center [342, 135] width 50 height 11
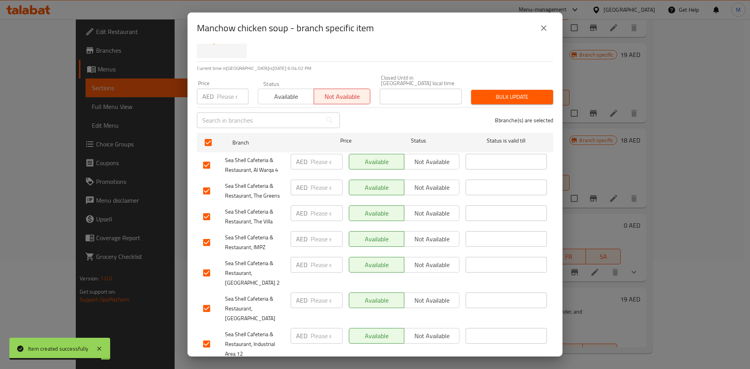
scroll to position [81, 0]
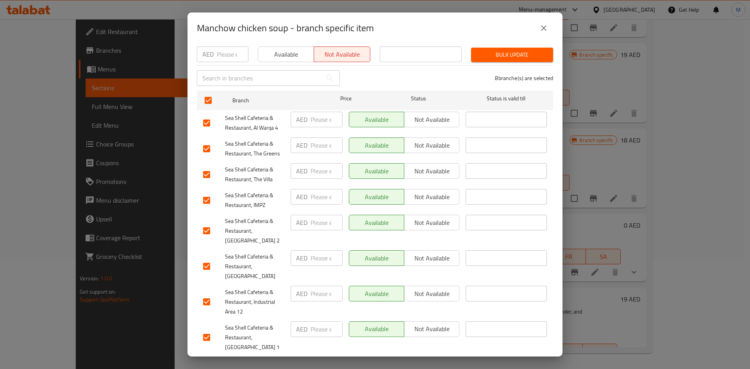
click at [208, 264] on input "checkbox" at bounding box center [207, 266] width 16 height 16
checkbox input "false"
click at [487, 54] on span "Bulk update" at bounding box center [513, 55] width 70 height 10
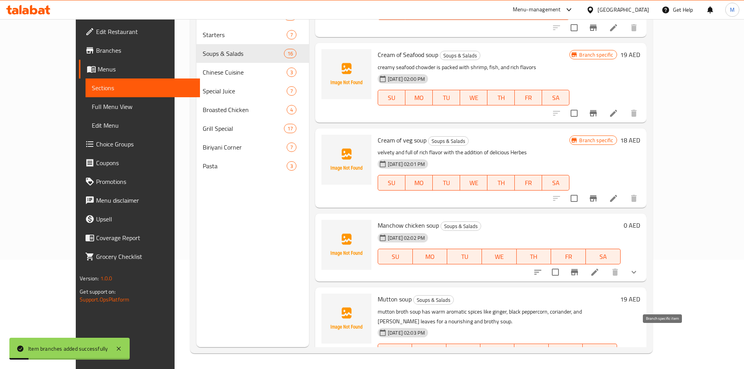
click at [598, 363] on icon "Branch-specific-item" at bounding box center [593, 367] width 9 height 9
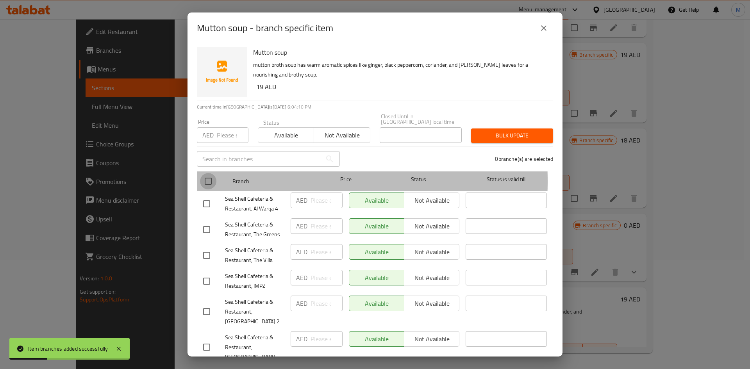
click at [209, 181] on input "checkbox" at bounding box center [208, 181] width 16 height 16
checkbox input "true"
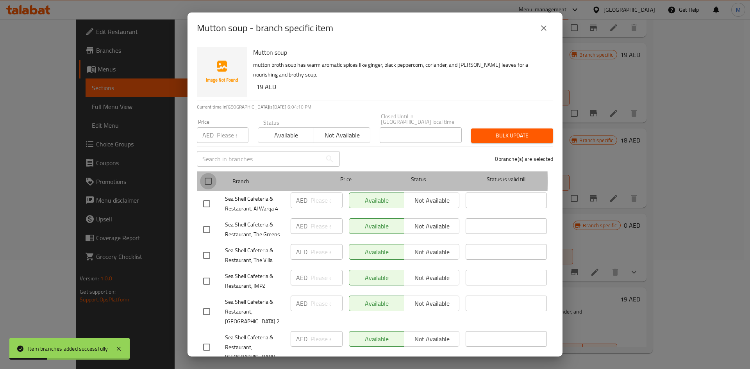
checkbox input "true"
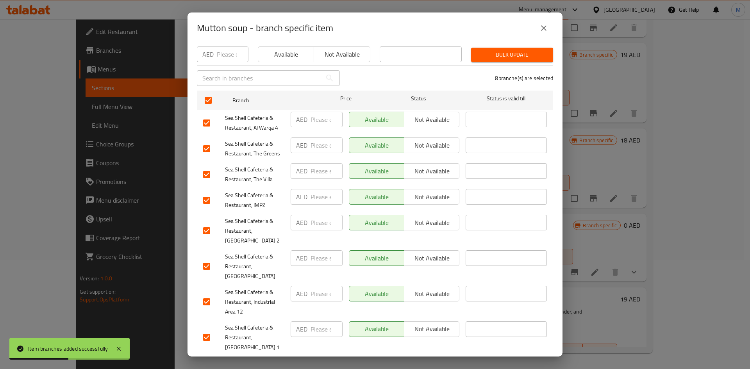
click at [203, 265] on input "checkbox" at bounding box center [207, 266] width 16 height 16
checkbox input "false"
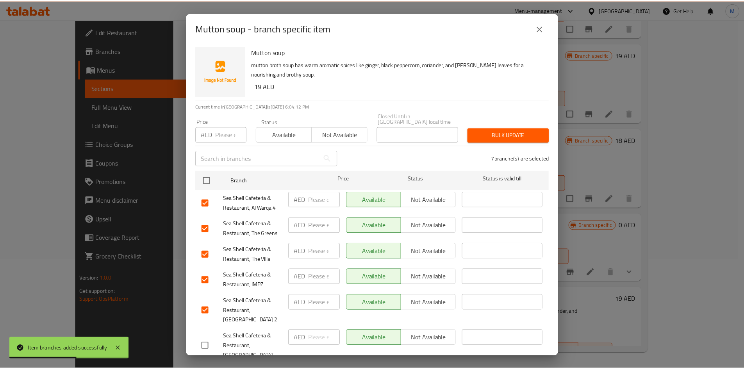
scroll to position [0, 0]
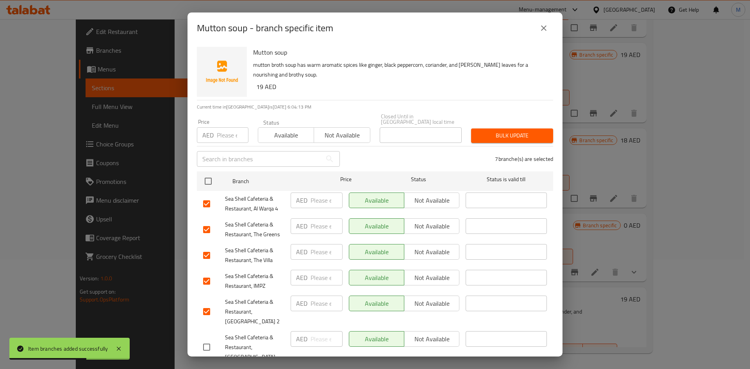
drag, startPoint x: 349, startPoint y: 133, endPoint x: 378, endPoint y: 137, distance: 29.5
click at [349, 134] on span "Not available" at bounding box center [342, 135] width 50 height 11
click at [489, 134] on span "Bulk update" at bounding box center [513, 136] width 70 height 10
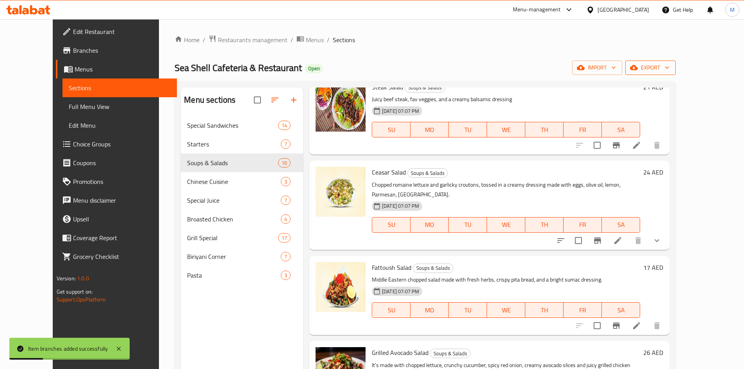
click at [670, 68] on span "export" at bounding box center [651, 68] width 38 height 10
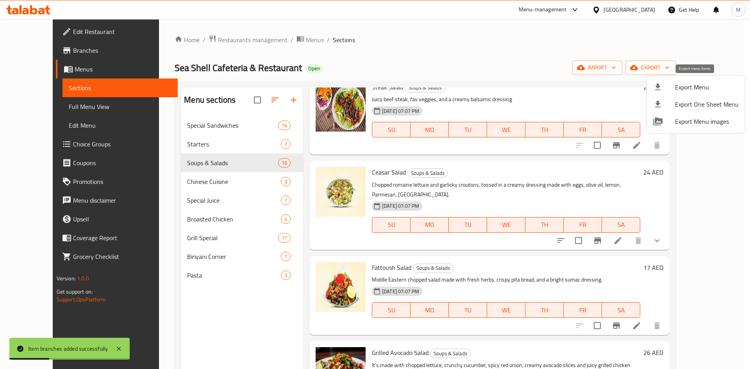
click at [684, 92] on span "Export Menu" at bounding box center [707, 86] width 64 height 9
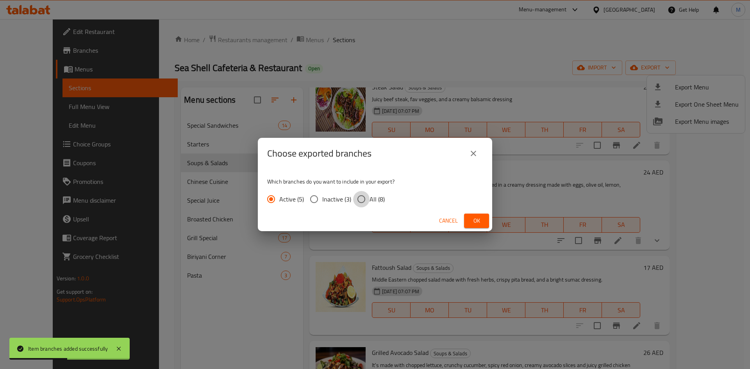
click at [365, 199] on input "All (8)" at bounding box center [361, 199] width 16 height 16
radio input "true"
click at [474, 217] on span "Ok" at bounding box center [477, 221] width 13 height 10
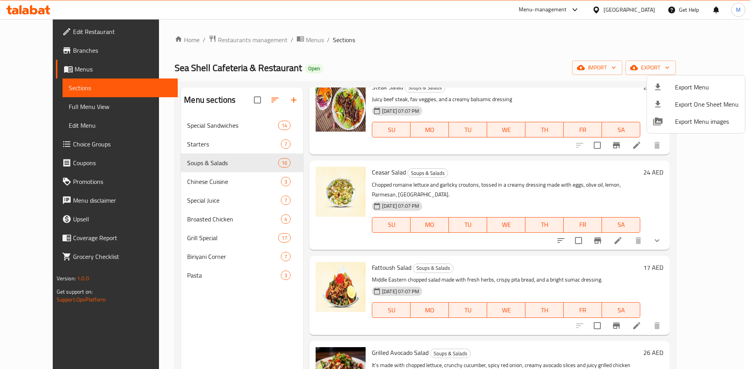
click at [32, 70] on div at bounding box center [375, 184] width 750 height 369
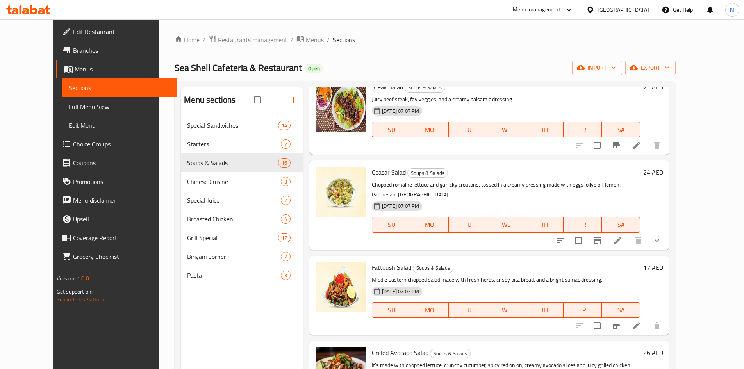
click at [75, 70] on span "Menus" at bounding box center [123, 68] width 96 height 9
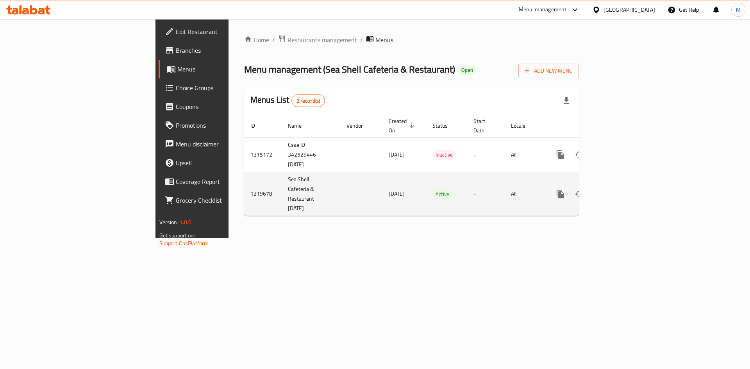
click at [244, 179] on td "1219678" at bounding box center [263, 194] width 38 height 44
copy td "1219678"
